Goal: Consume media (video, audio): Consume media (video, audio)

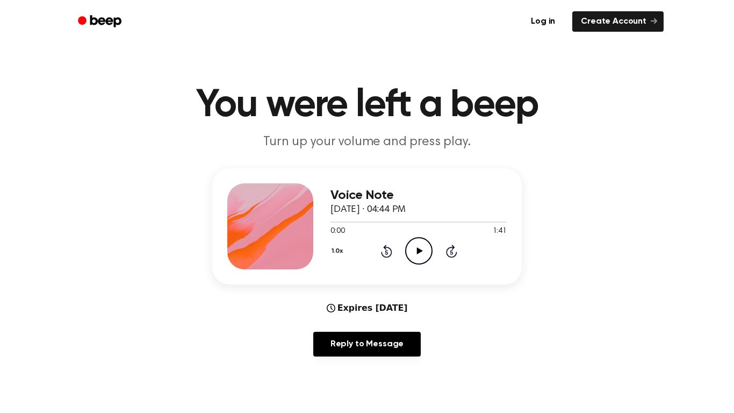
click at [337, 252] on button "1.0x" at bounding box center [339, 251] width 16 height 18
click at [361, 368] on div "2.0x" at bounding box center [351, 376] width 41 height 20
click at [420, 249] on icon "Play Audio" at bounding box center [418, 250] width 27 height 27
click at [347, 255] on button "2.0x" at bounding box center [340, 251] width 18 height 18
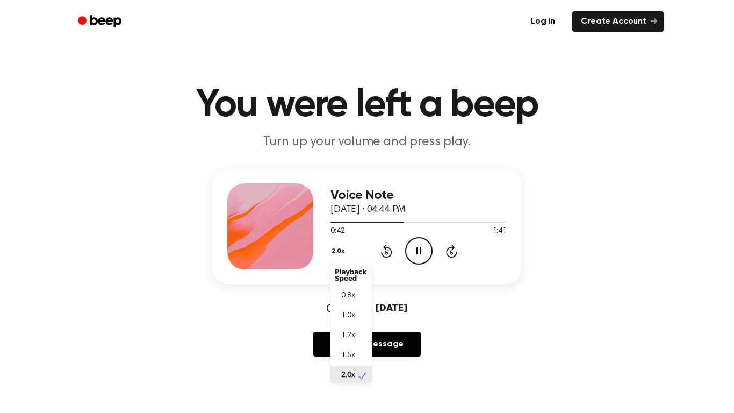
scroll to position [3, 0]
click at [352, 290] on span "0.8x" at bounding box center [347, 293] width 13 height 11
click at [387, 252] on icon at bounding box center [386, 252] width 3 height 4
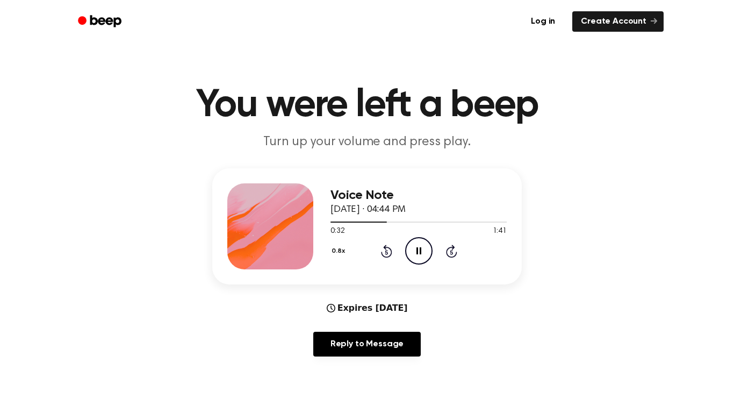
click at [387, 252] on icon at bounding box center [386, 252] width 3 height 4
click at [388, 252] on icon "Rewind 5 seconds" at bounding box center [387, 251] width 12 height 14
click at [387, 252] on icon at bounding box center [386, 252] width 3 height 4
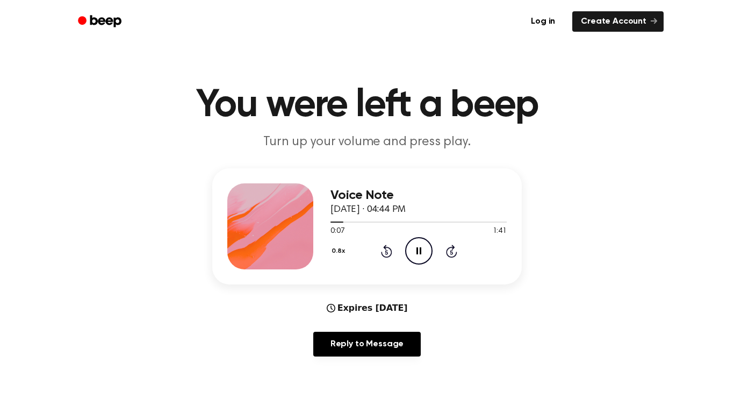
click at [387, 252] on icon at bounding box center [386, 252] width 3 height 4
click at [386, 254] on icon "Rewind 5 seconds" at bounding box center [387, 251] width 12 height 14
click at [387, 252] on icon at bounding box center [386, 252] width 3 height 4
click at [425, 258] on icon "Pause Audio" at bounding box center [418, 250] width 27 height 27
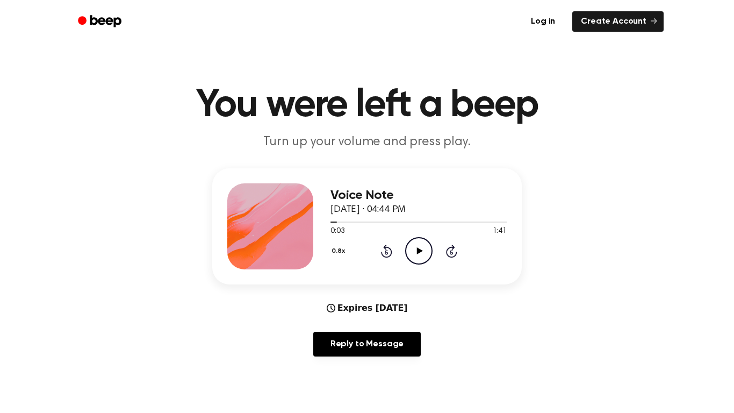
click at [387, 252] on icon at bounding box center [386, 252] width 3 height 4
click at [390, 255] on icon at bounding box center [386, 251] width 11 height 13
click at [433, 253] on div "0.8x Rewind 5 seconds Play Audio Skip 5 seconds" at bounding box center [419, 250] width 176 height 27
click at [420, 251] on icon at bounding box center [420, 250] width 6 height 7
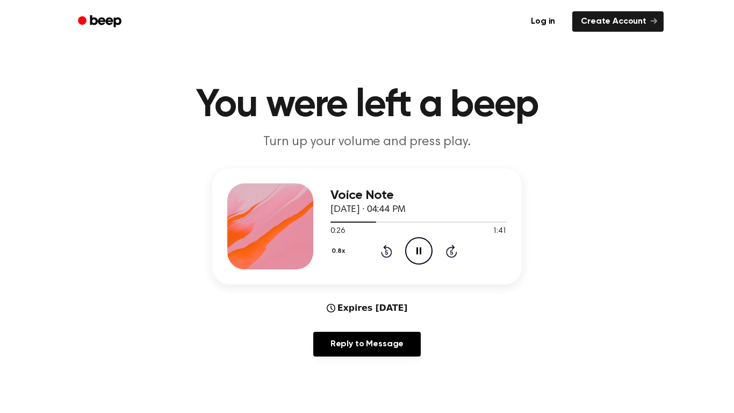
click at [386, 256] on icon at bounding box center [386, 251] width 11 height 13
click at [388, 256] on icon at bounding box center [386, 251] width 11 height 13
click at [387, 253] on icon "Rewind 5 seconds" at bounding box center [387, 251] width 12 height 14
click at [387, 252] on icon at bounding box center [386, 252] width 3 height 4
click at [392, 254] on icon at bounding box center [386, 251] width 11 height 13
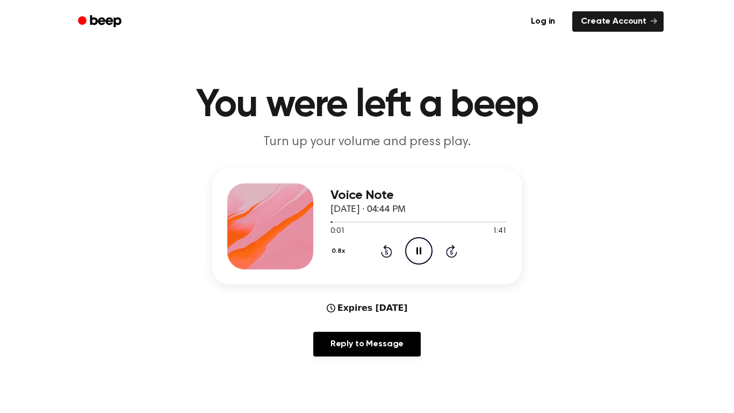
click at [392, 254] on icon at bounding box center [386, 251] width 11 height 13
click at [387, 252] on icon at bounding box center [386, 252] width 3 height 4
click at [390, 251] on icon at bounding box center [386, 251] width 11 height 13
click at [392, 252] on icon at bounding box center [386, 251] width 11 height 13
click at [391, 252] on icon at bounding box center [386, 251] width 11 height 13
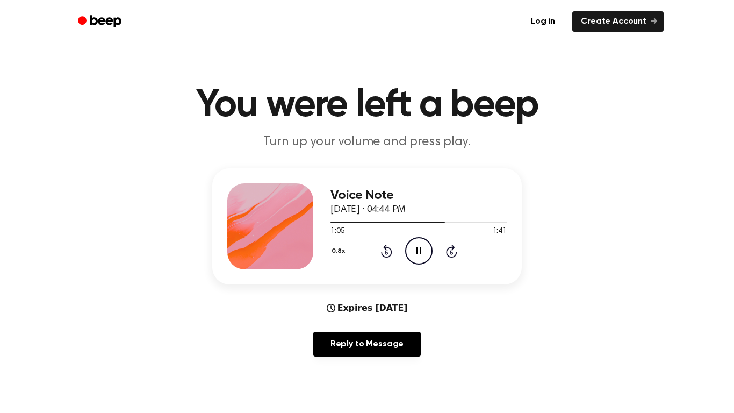
click at [393, 253] on div "0.8x Rewind 5 seconds Pause Audio Skip 5 seconds" at bounding box center [419, 250] width 176 height 27
click at [391, 253] on icon at bounding box center [386, 251] width 11 height 13
click at [391, 252] on icon at bounding box center [386, 251] width 11 height 13
click at [391, 251] on icon at bounding box center [386, 251] width 11 height 13
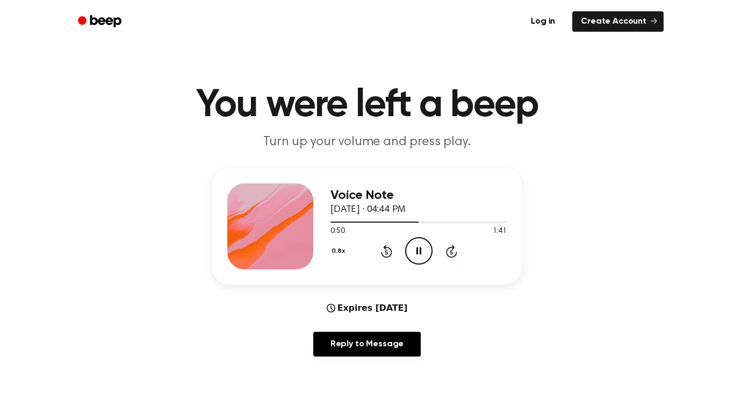
click at [387, 252] on icon at bounding box center [386, 252] width 3 height 4
click at [390, 251] on icon "Rewind 5 seconds" at bounding box center [387, 251] width 12 height 14
click at [387, 252] on icon at bounding box center [386, 252] width 3 height 4
click at [390, 251] on icon at bounding box center [386, 251] width 11 height 13
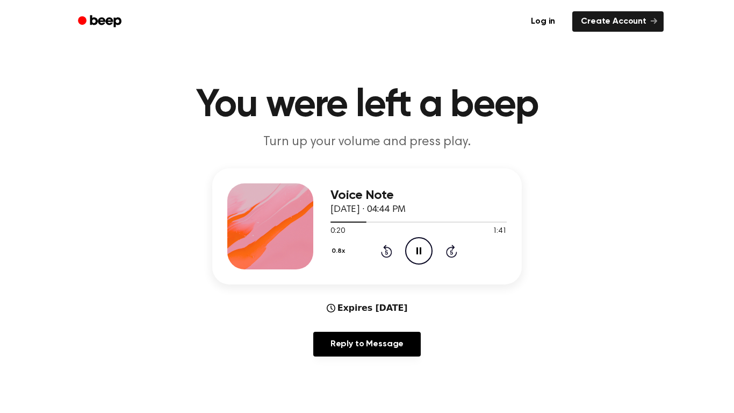
click at [387, 252] on icon at bounding box center [386, 252] width 3 height 4
click at [391, 251] on icon at bounding box center [386, 251] width 11 height 13
click at [390, 251] on icon at bounding box center [386, 251] width 11 height 13
click at [391, 252] on icon at bounding box center [386, 251] width 11 height 13
click at [387, 252] on icon at bounding box center [386, 252] width 3 height 4
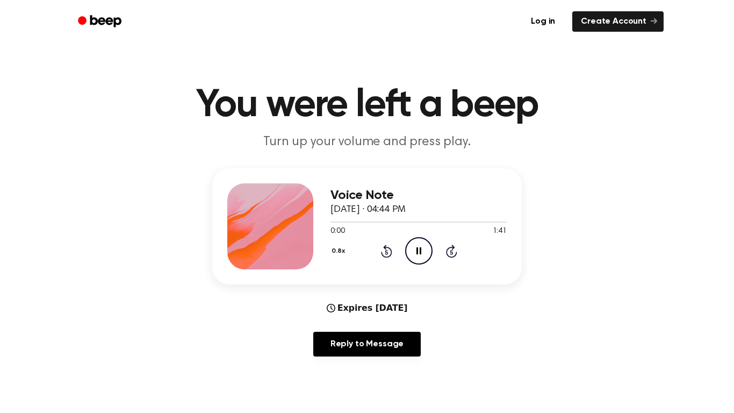
click at [391, 253] on icon at bounding box center [386, 251] width 11 height 13
click at [390, 253] on icon "Rewind 5 seconds" at bounding box center [387, 251] width 12 height 14
click at [341, 251] on button "0.8x" at bounding box center [340, 251] width 18 height 18
click at [356, 274] on div "Playback Speed" at bounding box center [351, 276] width 41 height 22
click at [354, 273] on div "Playback Speed" at bounding box center [351, 276] width 41 height 22
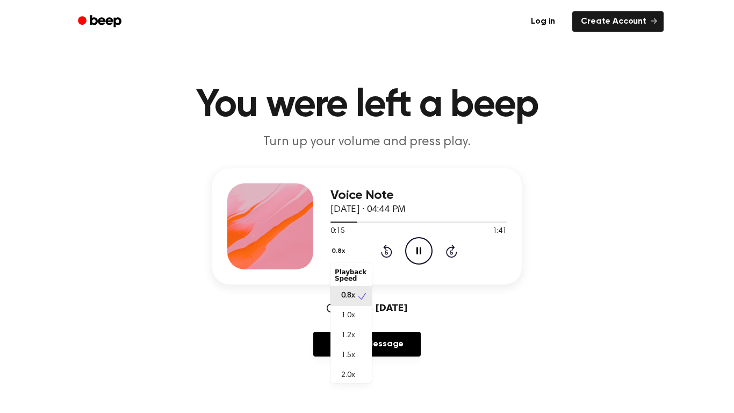
click at [419, 252] on icon "Pause Audio" at bounding box center [418, 250] width 27 height 27
click at [431, 242] on icon "Play Audio" at bounding box center [418, 250] width 27 height 27
click at [424, 244] on icon "Pause Audio" at bounding box center [418, 250] width 27 height 27
click at [418, 255] on icon "Play Audio" at bounding box center [418, 250] width 27 height 27
click at [417, 248] on icon at bounding box center [419, 250] width 5 height 7
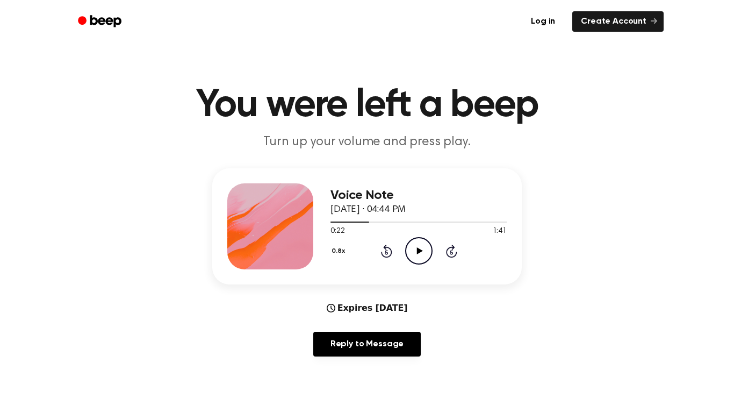
click at [415, 246] on icon "Play Audio" at bounding box center [418, 250] width 27 height 27
click at [340, 246] on button "0.8x" at bounding box center [340, 251] width 18 height 18
click at [354, 370] on span "2.0x" at bounding box center [347, 370] width 13 height 11
click at [419, 252] on icon "Pause Audio" at bounding box center [418, 250] width 27 height 27
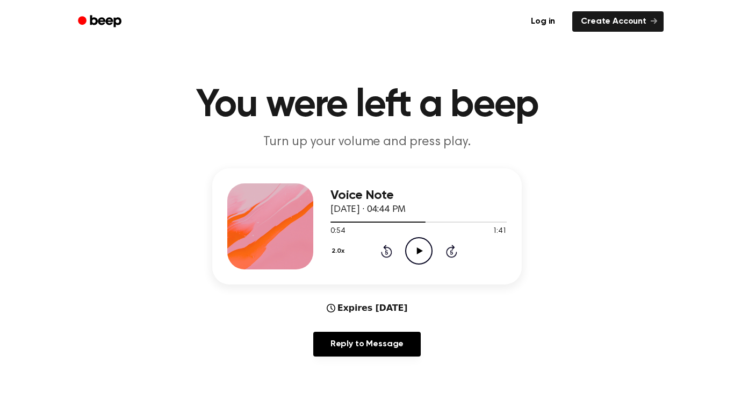
click at [418, 259] on icon "Play Audio" at bounding box center [418, 250] width 27 height 27
click at [391, 249] on icon at bounding box center [386, 251] width 11 height 13
click at [387, 252] on icon at bounding box center [386, 252] width 3 height 4
click at [398, 252] on div "2.0x Rewind 5 seconds Pause Audio Skip 5 seconds" at bounding box center [419, 250] width 176 height 27
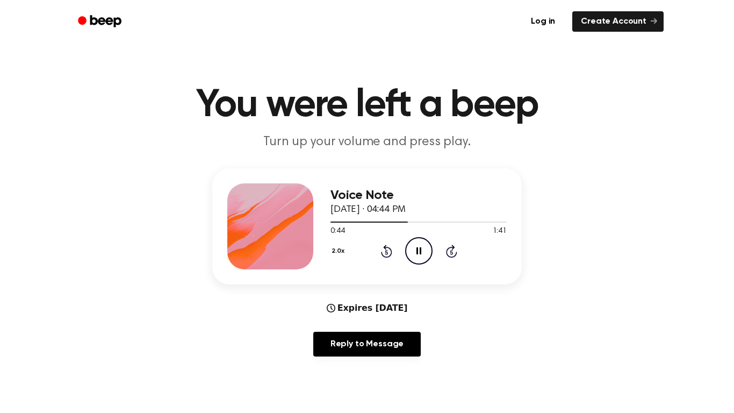
click at [389, 251] on icon "Rewind 5 seconds" at bounding box center [387, 251] width 12 height 14
click at [387, 252] on icon at bounding box center [386, 252] width 3 height 4
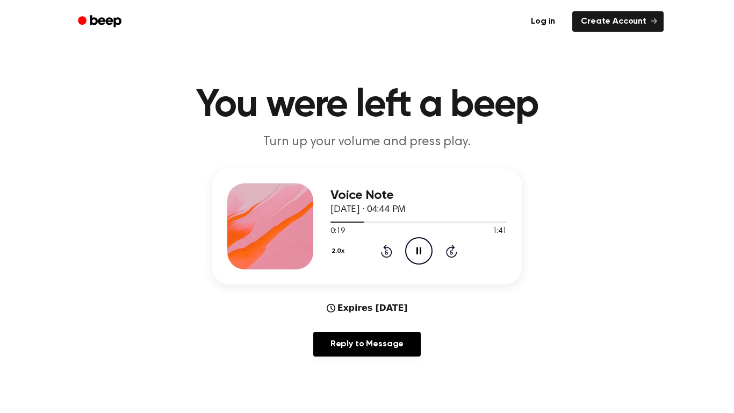
click at [390, 251] on icon at bounding box center [386, 251] width 11 height 13
click at [389, 251] on icon "Rewind 5 seconds" at bounding box center [387, 251] width 12 height 14
click at [389, 249] on icon "Rewind 5 seconds" at bounding box center [387, 251] width 12 height 14
click at [391, 249] on icon at bounding box center [386, 251] width 11 height 13
click at [387, 252] on icon at bounding box center [386, 252] width 3 height 4
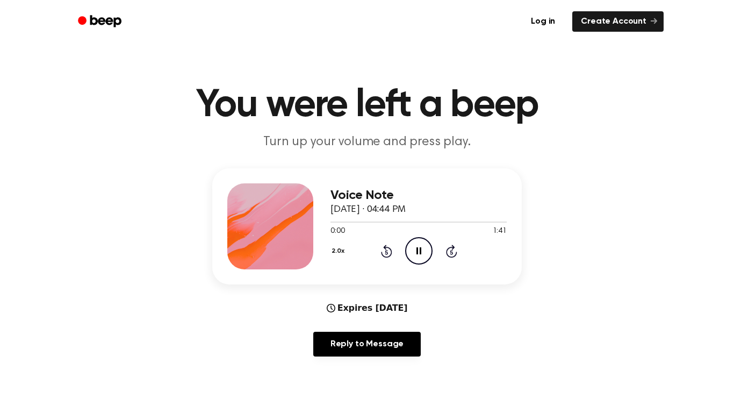
click at [398, 249] on div "2.0x Rewind 5 seconds Pause Audio Skip 5 seconds" at bounding box center [419, 250] width 176 height 27
click at [425, 250] on icon "Pause Audio" at bounding box center [418, 250] width 27 height 27
click at [338, 252] on button "2.0x" at bounding box center [340, 251] width 18 height 18
click at [361, 313] on div "1.0x" at bounding box center [351, 313] width 41 height 20
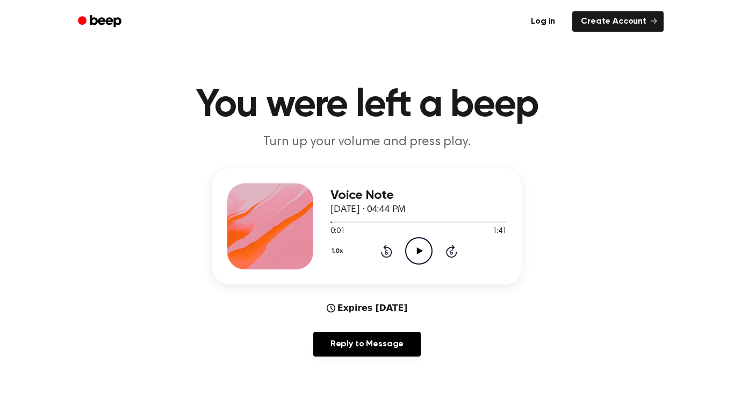
click at [426, 254] on icon "Play Audio" at bounding box center [418, 250] width 27 height 27
click at [422, 247] on icon "Pause Audio" at bounding box center [418, 250] width 27 height 27
click at [411, 257] on icon "Play Audio" at bounding box center [418, 250] width 27 height 27
click at [418, 246] on icon "Pause Audio" at bounding box center [418, 250] width 27 height 27
click at [418, 257] on icon "Play Audio" at bounding box center [418, 250] width 27 height 27
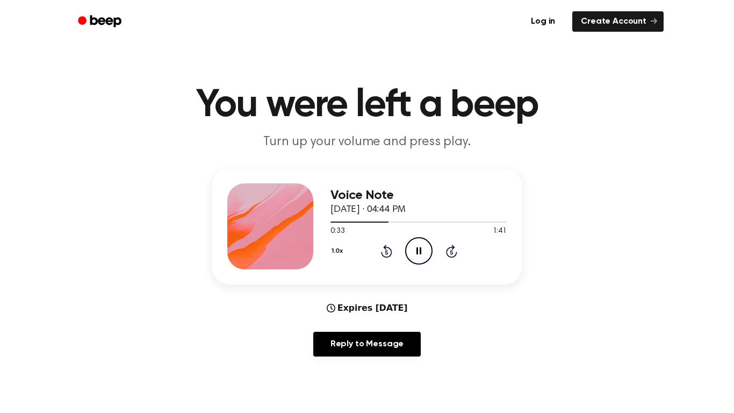
click at [423, 249] on icon "Pause Audio" at bounding box center [418, 250] width 27 height 27
click at [424, 259] on icon "Play Audio" at bounding box center [418, 250] width 27 height 27
click at [387, 252] on icon at bounding box center [386, 252] width 3 height 4
click at [390, 251] on icon "Rewind 5 seconds" at bounding box center [387, 251] width 12 height 14
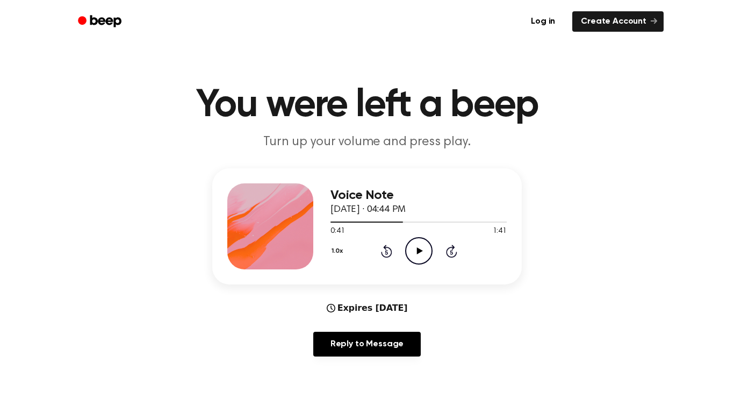
click at [419, 254] on icon "Play Audio" at bounding box center [418, 250] width 27 height 27
click at [417, 252] on icon at bounding box center [419, 250] width 5 height 7
click at [422, 258] on icon "Play Audio" at bounding box center [418, 250] width 27 height 27
click at [387, 252] on icon at bounding box center [386, 252] width 3 height 4
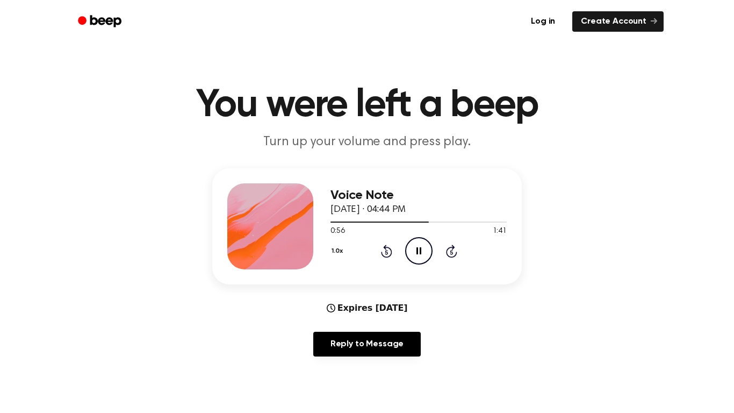
click at [388, 254] on icon "Rewind 5 seconds" at bounding box center [387, 251] width 12 height 14
click at [386, 254] on icon at bounding box center [386, 252] width 3 height 4
click at [386, 252] on icon at bounding box center [386, 252] width 3 height 4
click at [388, 252] on icon "Rewind 5 seconds" at bounding box center [387, 251] width 12 height 14
click at [387, 252] on icon at bounding box center [386, 252] width 3 height 4
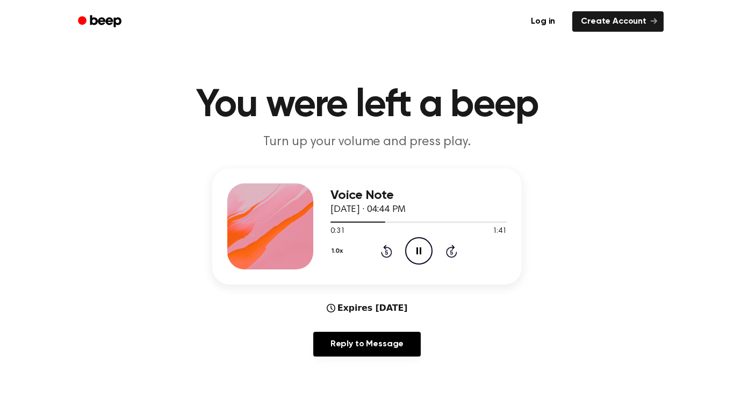
click at [389, 252] on icon "Rewind 5 seconds" at bounding box center [387, 251] width 12 height 14
click at [387, 252] on icon at bounding box center [386, 252] width 3 height 4
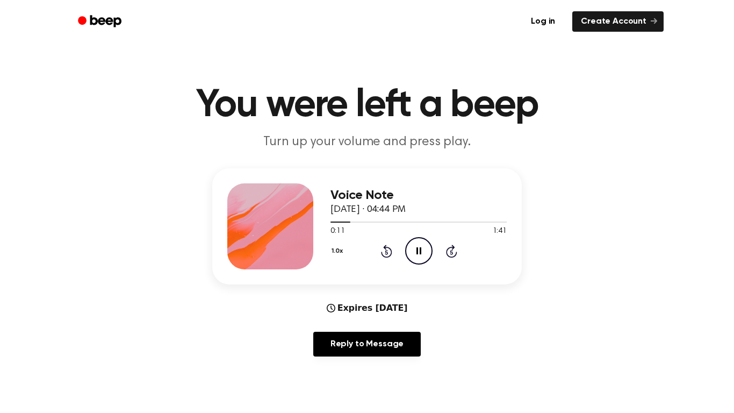
click at [387, 252] on icon at bounding box center [386, 252] width 3 height 4
click at [430, 254] on icon "Pause Audio" at bounding box center [418, 250] width 27 height 27
